Goal: Contribute content: Contribute content

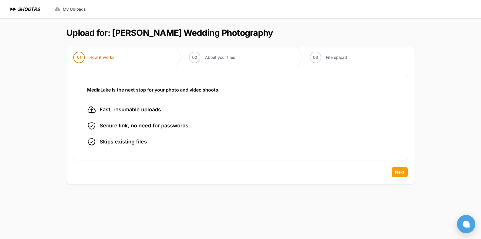
click at [398, 172] on span "Next" at bounding box center [399, 172] width 9 height 6
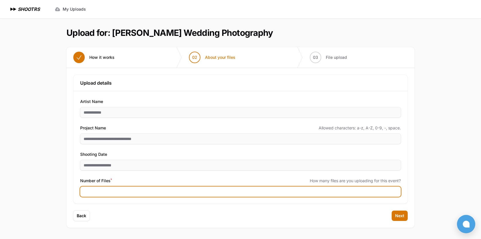
click at [146, 193] on input "Number of Files *" at bounding box center [240, 191] width 321 height 10
click at [125, 190] on input "Number of Files *" at bounding box center [240, 191] width 321 height 10
click at [121, 191] on input "Number of Files *" at bounding box center [240, 191] width 321 height 10
type input "****"
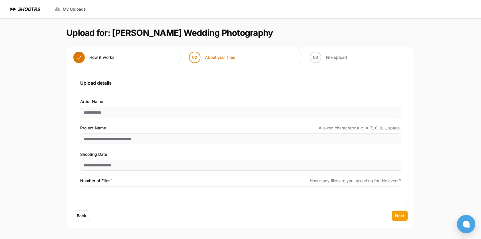
click at [398, 214] on span "Next" at bounding box center [399, 216] width 9 height 6
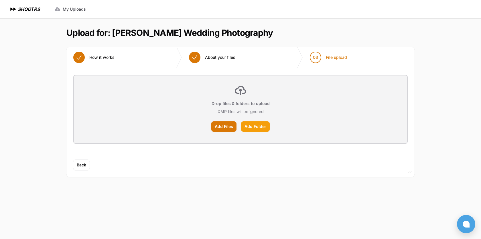
click at [259, 128] on label "Add Folder" at bounding box center [255, 126] width 29 height 10
click at [0, 0] on input "Add Folder" at bounding box center [0, 0] width 0 height 0
